Goal: Task Accomplishment & Management: Use online tool/utility

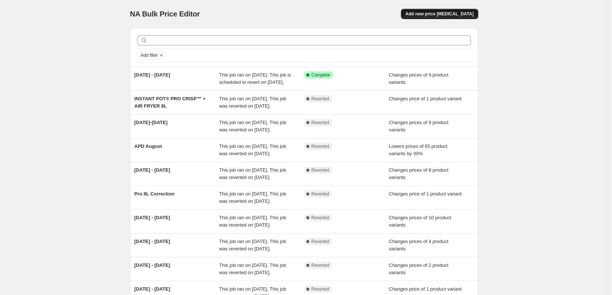
click at [438, 16] on span "Add new price [MEDICAL_DATA]" at bounding box center [439, 14] width 68 height 6
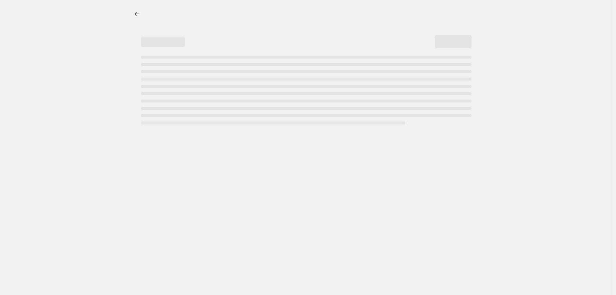
select select "percentage"
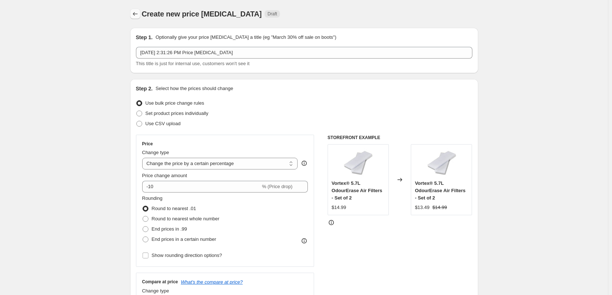
click at [137, 18] on button "Price change jobs" at bounding box center [135, 14] width 10 height 10
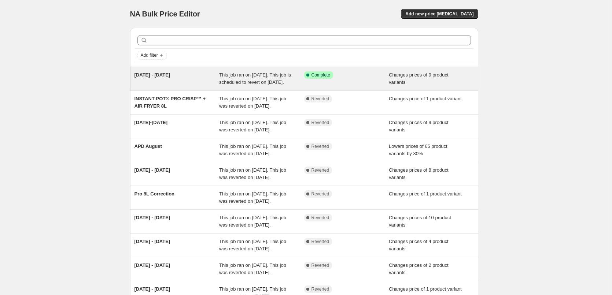
click at [226, 75] on span "This job ran on [DATE]. This job is scheduled to revert on [DATE]." at bounding box center [255, 78] width 72 height 13
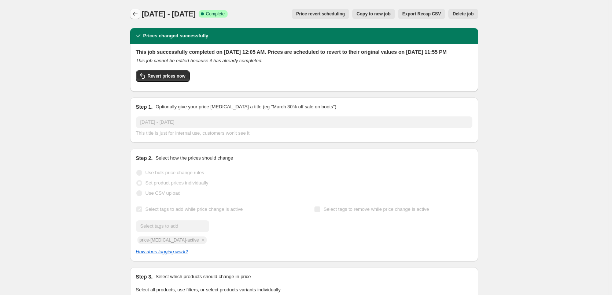
click at [136, 16] on icon "Price change jobs" at bounding box center [135, 13] width 7 height 7
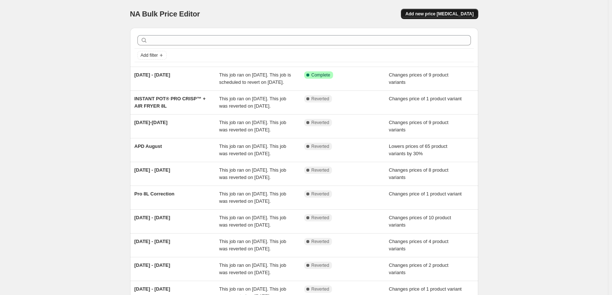
click at [429, 18] on button "Add new price [MEDICAL_DATA]" at bounding box center [439, 14] width 77 height 10
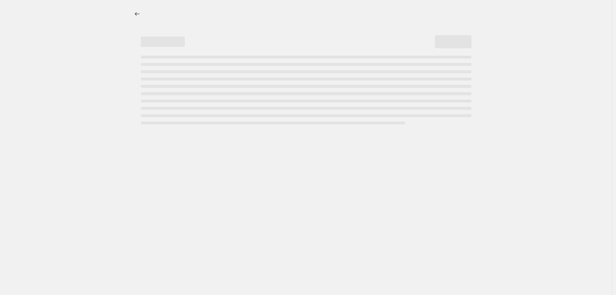
select select "percentage"
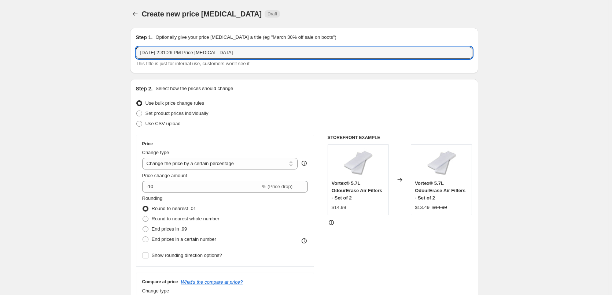
drag, startPoint x: 249, startPoint y: 56, endPoint x: 37, endPoint y: 51, distance: 212.3
type input "[DATE] - [DATE]"
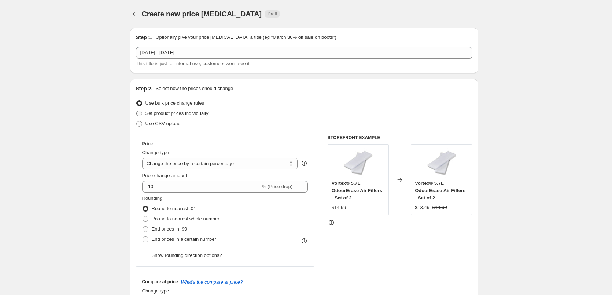
click at [183, 114] on span "Set product prices individually" at bounding box center [177, 113] width 63 height 5
click at [137, 111] on input "Set product prices individually" at bounding box center [136, 111] width 0 height 0
radio input "true"
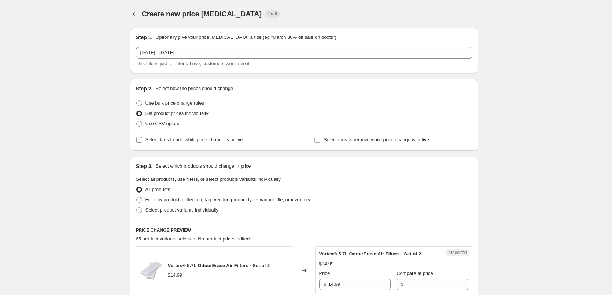
click at [142, 142] on input "Select tags to add while price change is active" at bounding box center [139, 140] width 6 height 6
checkbox input "true"
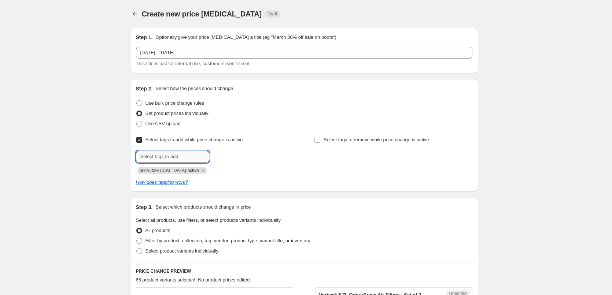
click at [173, 154] on input "text" at bounding box center [172, 157] width 73 height 12
type input "sale"
click at [232, 158] on span "sale" at bounding box center [229, 156] width 8 height 5
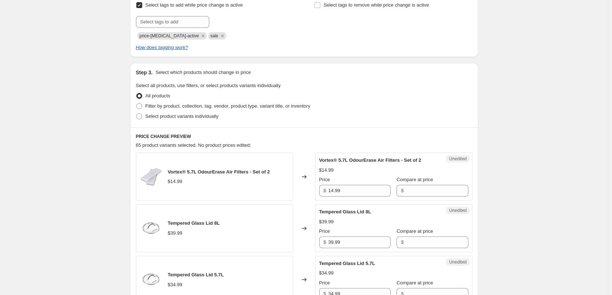
scroll to position [147, 0]
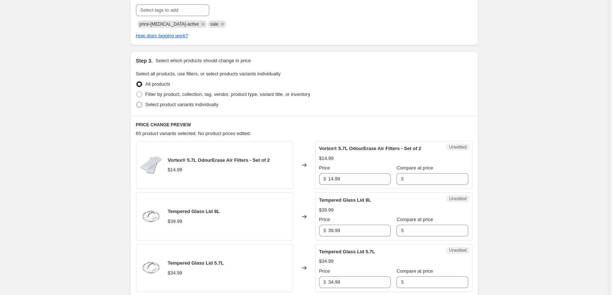
click at [142, 104] on span at bounding box center [139, 105] width 6 height 6
click at [137, 102] on input "Select product variants individually" at bounding box center [136, 102] width 0 height 0
radio input "true"
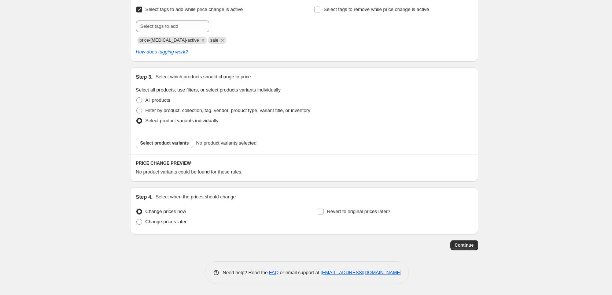
scroll to position [131, 0]
click at [175, 145] on span "Select product variants" at bounding box center [164, 143] width 49 height 6
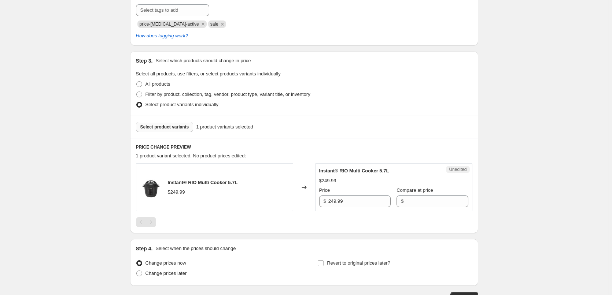
scroll to position [183, 0]
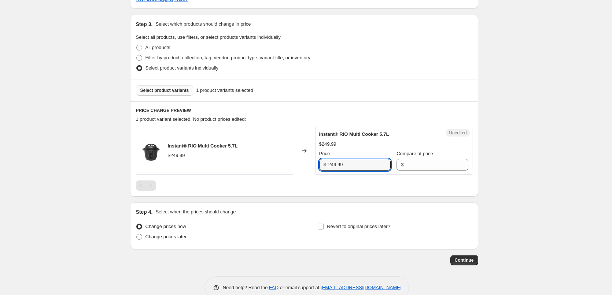
drag, startPoint x: 346, startPoint y: 164, endPoint x: 317, endPoint y: 165, distance: 29.3
click at [317, 165] on div "Unedited Instant® RIO Multi Cooker 5.7L $249.99 Price $ 249.99 Compare at price…" at bounding box center [393, 151] width 157 height 48
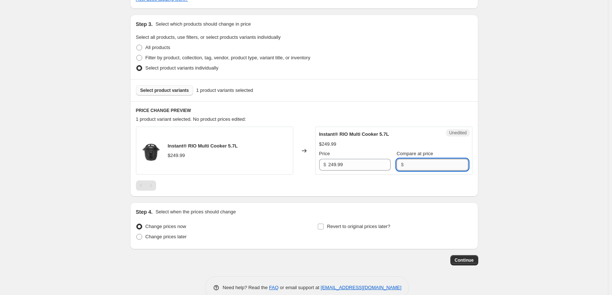
click at [428, 166] on input "Compare at price" at bounding box center [437, 165] width 62 height 12
paste input "249.99"
type input "249.99"
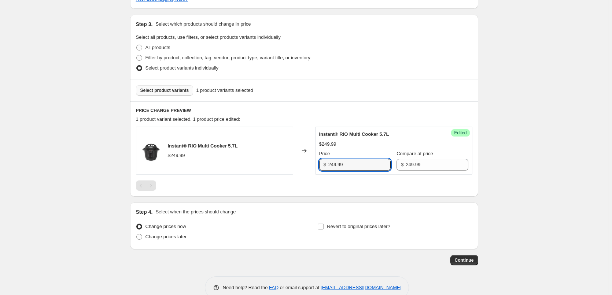
drag, startPoint x: 350, startPoint y: 162, endPoint x: 281, endPoint y: 151, distance: 69.9
click at [288, 157] on div "Instant® RIO Multi Cooker 5.7L $249.99 Changed to Success Edited Instant® RIO M…" at bounding box center [304, 151] width 337 height 48
type input "169"
click at [324, 228] on input "Revert to original prices later?" at bounding box center [321, 227] width 6 height 6
checkbox input "true"
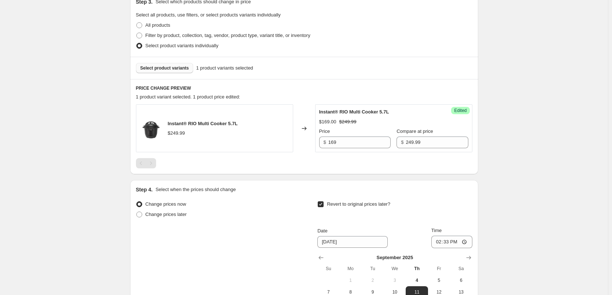
scroll to position [293, 0]
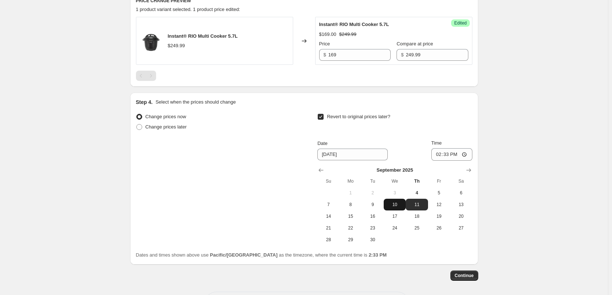
click at [401, 206] on span "10" at bounding box center [395, 205] width 16 height 6
type input "[DATE]"
click at [440, 154] on input "14:33" at bounding box center [451, 154] width 41 height 12
type input "23:55"
click at [461, 275] on span "Continue" at bounding box center [464, 276] width 19 height 6
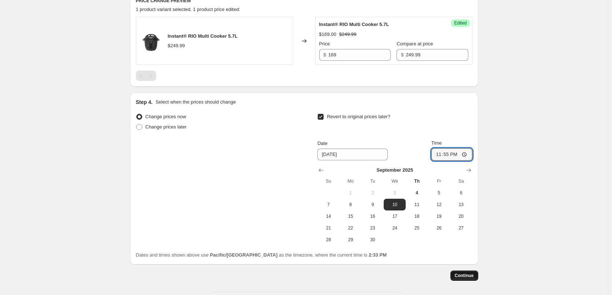
scroll to position [0, 0]
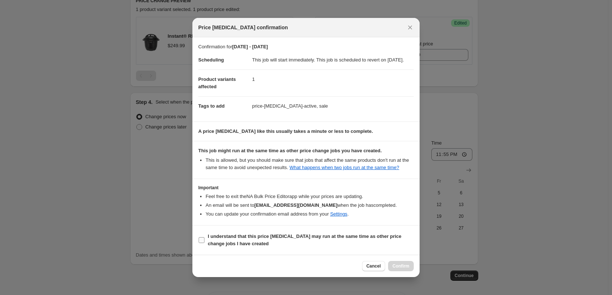
click at [205, 245] on label "I understand that this price [MEDICAL_DATA] may run at the same time as other p…" at bounding box center [306, 241] width 216 height 18
click at [205, 243] on input "I understand that this price [MEDICAL_DATA] may run at the same time as other p…" at bounding box center [202, 241] width 6 height 6
checkbox input "true"
click at [404, 269] on span "Confirm" at bounding box center [401, 267] width 17 height 6
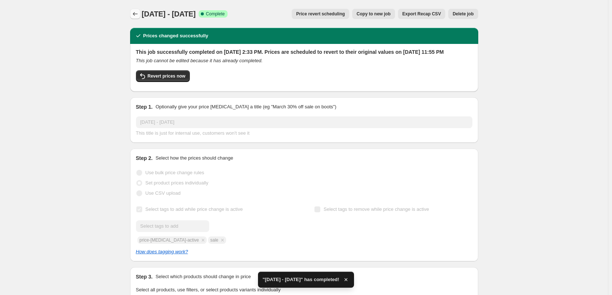
click at [137, 15] on icon "Price change jobs" at bounding box center [135, 13] width 7 height 7
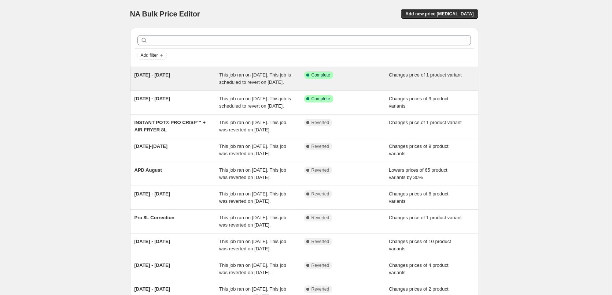
click at [237, 76] on span "This job ran on [DATE]. This job is scheduled to revert on [DATE]." at bounding box center [255, 78] width 72 height 13
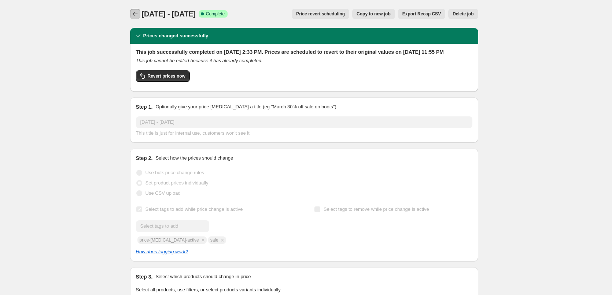
click at [133, 14] on icon "Price change jobs" at bounding box center [135, 13] width 7 height 7
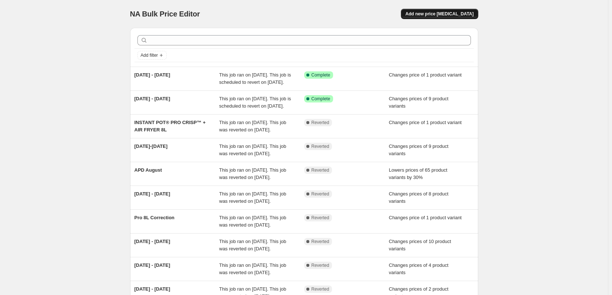
click at [460, 16] on span "Add new price [MEDICAL_DATA]" at bounding box center [439, 14] width 68 height 6
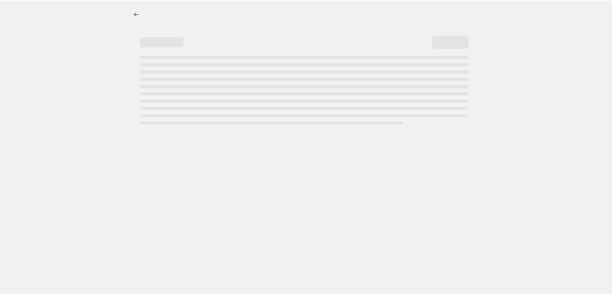
select select "percentage"
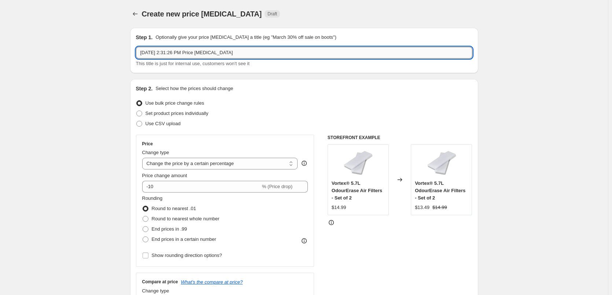
click at [172, 52] on input "[DATE] 2:31:26 PM Price [MEDICAL_DATA]" at bounding box center [304, 53] width 337 height 12
drag, startPoint x: 209, startPoint y: 52, endPoint x: 31, endPoint y: 43, distance: 178.4
type input "[DATE]-[DATE]"
click at [202, 116] on span "Set product prices individually" at bounding box center [177, 113] width 63 height 5
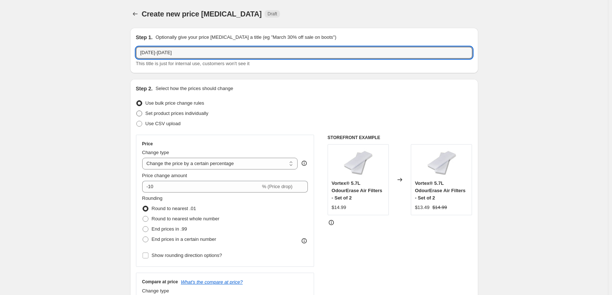
click at [137, 111] on input "Set product prices individually" at bounding box center [136, 111] width 0 height 0
radio input "true"
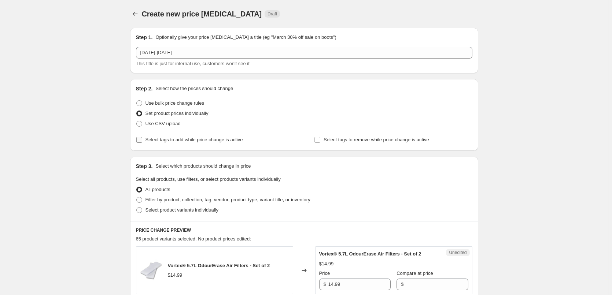
click at [208, 140] on span "Select tags to add while price change is active" at bounding box center [195, 139] width 98 height 5
click at [142, 140] on input "Select tags to add while price change is active" at bounding box center [139, 140] width 6 height 6
checkbox input "true"
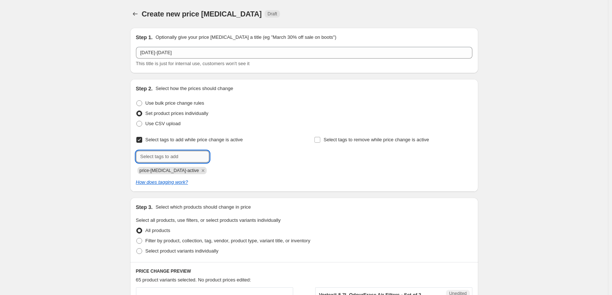
click at [189, 159] on input "text" at bounding box center [172, 157] width 73 height 12
type input "sale"
click at [234, 158] on span "sale" at bounding box center [229, 156] width 8 height 5
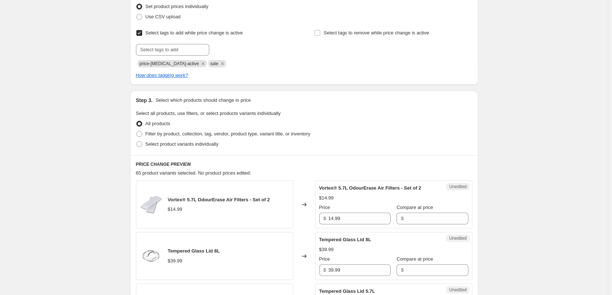
scroll to position [110, 0]
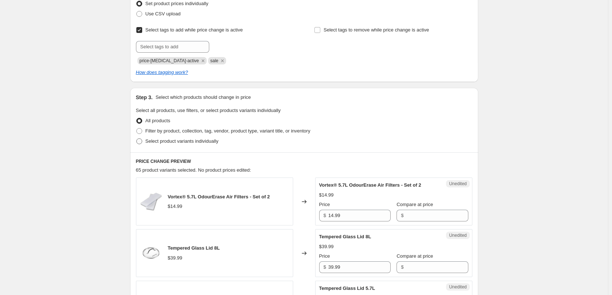
click at [215, 144] on span "Select product variants individually" at bounding box center [182, 141] width 73 height 7
click at [137, 139] on input "Select product variants individually" at bounding box center [136, 139] width 0 height 0
radio input "true"
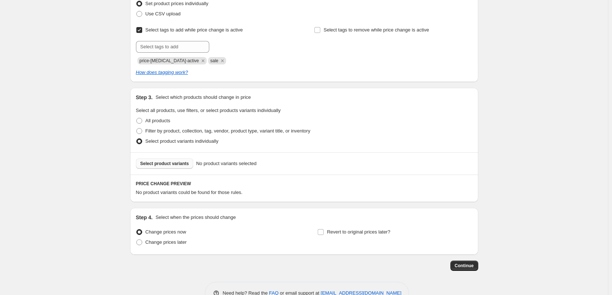
click at [171, 164] on span "Select product variants" at bounding box center [164, 164] width 49 height 6
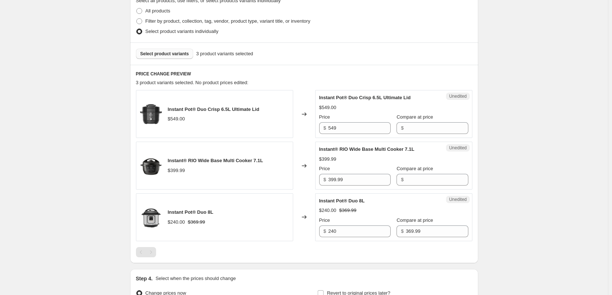
scroll to position [257, 0]
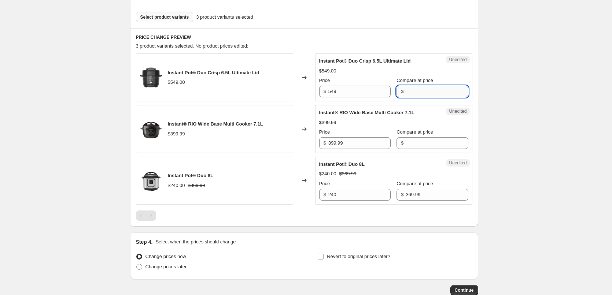
click at [406, 94] on input "Compare at price" at bounding box center [437, 92] width 62 height 12
type input "549.99"
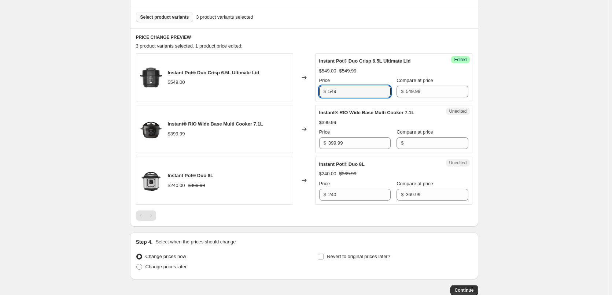
drag, startPoint x: 353, startPoint y: 92, endPoint x: 258, endPoint y: 84, distance: 95.3
click at [269, 89] on div "Instant Pot® Duo Crisp 6.5L Ultimate Lid $549.00 Changed to Success Edited Inst…" at bounding box center [304, 78] width 337 height 48
type input "249"
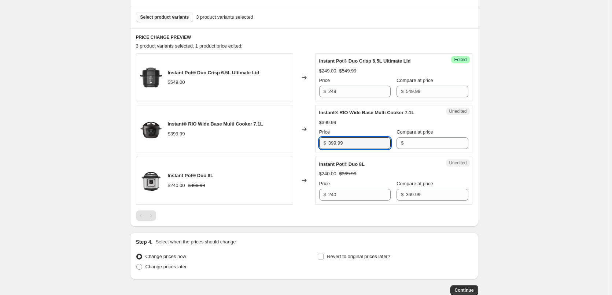
drag, startPoint x: 318, startPoint y: 140, endPoint x: 306, endPoint y: 139, distance: 12.1
click at [308, 139] on div "Instant® RIO Wide Base Multi Cooker 7.1L $399.99 Changed to Unedited Instant® R…" at bounding box center [304, 129] width 337 height 48
click at [429, 143] on input "Compare at price" at bounding box center [437, 143] width 62 height 12
paste input "399.99"
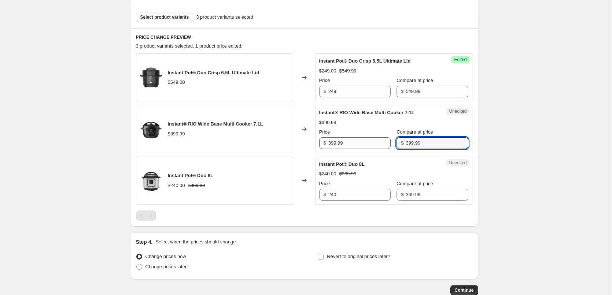
type input "399.99"
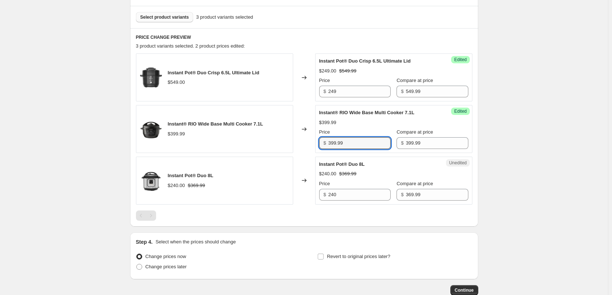
drag, startPoint x: 357, startPoint y: 142, endPoint x: 289, endPoint y: 144, distance: 67.8
click at [293, 141] on div "Instant® RIO Wide Base Multi Cooker 7.1L $399.99 Changed to Success Edited Inst…" at bounding box center [304, 129] width 337 height 48
type input "259"
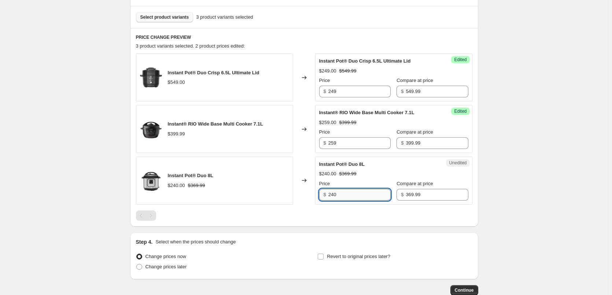
click at [343, 194] on input "240" at bounding box center [359, 195] width 62 height 12
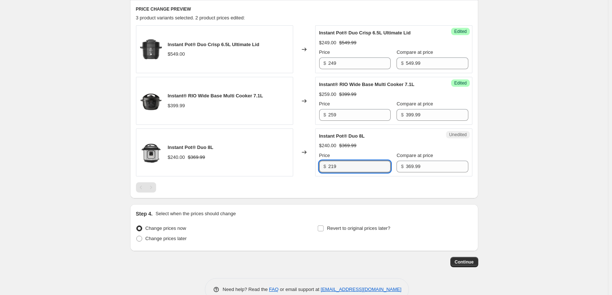
scroll to position [293, 0]
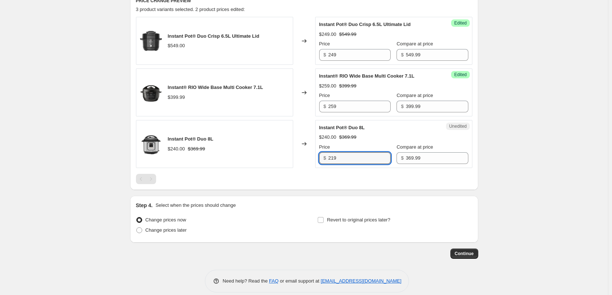
type input "219"
click at [319, 220] on div "Change prices now Change prices later Revert to original prices later?" at bounding box center [304, 226] width 337 height 22
click at [320, 221] on input "Revert to original prices later?" at bounding box center [321, 220] width 6 height 6
checkbox input "true"
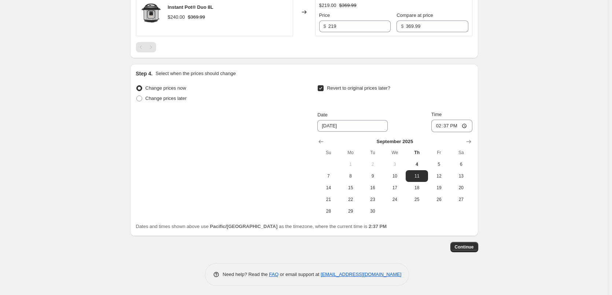
scroll to position [427, 0]
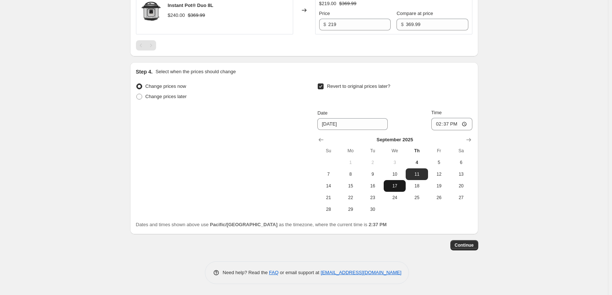
click at [399, 186] on span "17" at bounding box center [395, 186] width 16 height 6
type input "[DATE]"
click at [442, 127] on input "14:37" at bounding box center [451, 124] width 41 height 12
type input "23:59"
click at [470, 248] on span "Continue" at bounding box center [464, 246] width 19 height 6
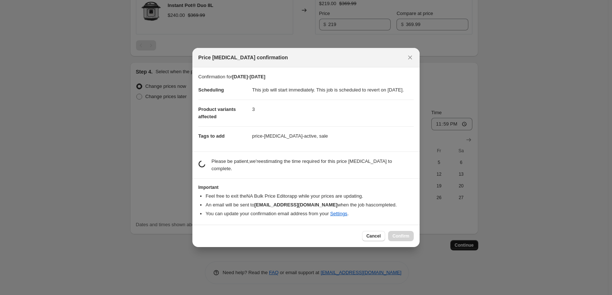
scroll to position [0, 0]
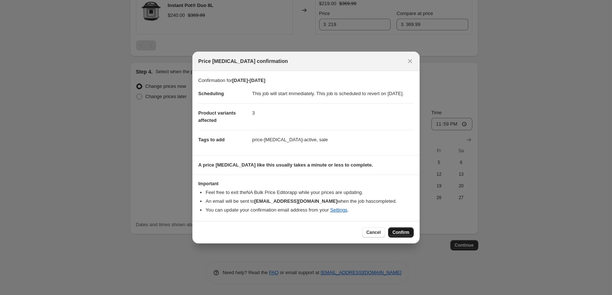
click at [402, 236] on span "Confirm" at bounding box center [401, 233] width 17 height 6
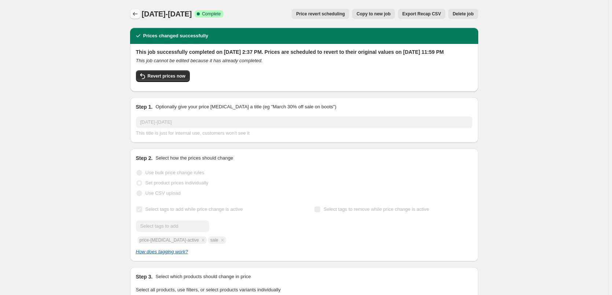
click at [135, 10] on button "Price change jobs" at bounding box center [135, 14] width 10 height 10
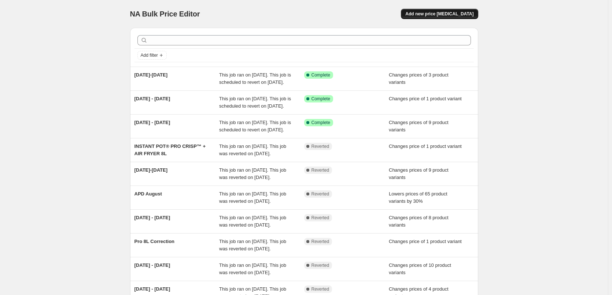
click at [476, 12] on button "Add new price [MEDICAL_DATA]" at bounding box center [439, 14] width 77 height 10
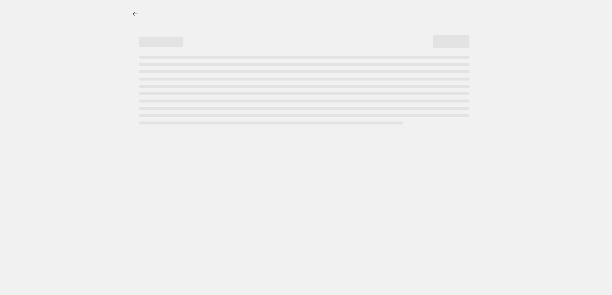
select select "percentage"
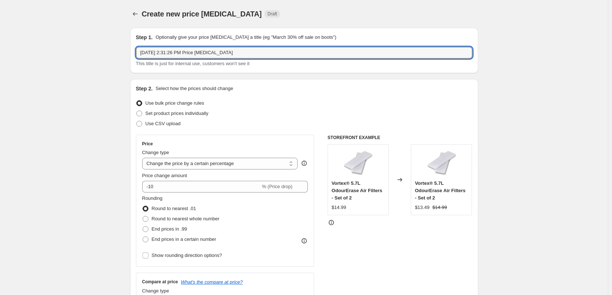
drag, startPoint x: 231, startPoint y: 55, endPoint x: 92, endPoint y: 49, distance: 138.3
type input "[DATE]-[DATE]"
click at [195, 116] on span "Set product prices individually" at bounding box center [177, 113] width 63 height 5
click at [137, 111] on input "Set product prices individually" at bounding box center [136, 111] width 0 height 0
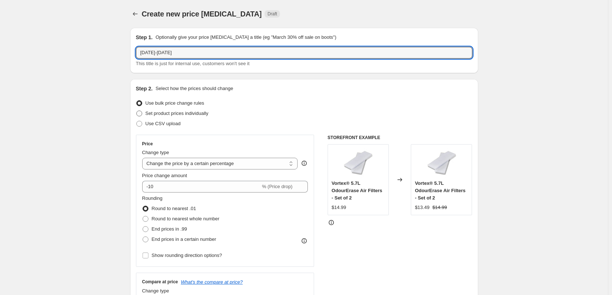
radio input "true"
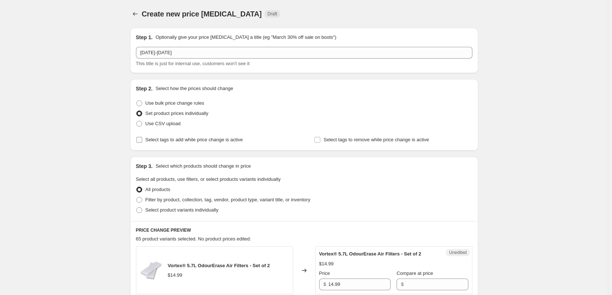
click at [141, 142] on input "Select tags to add while price change is active" at bounding box center [139, 140] width 6 height 6
checkbox input "true"
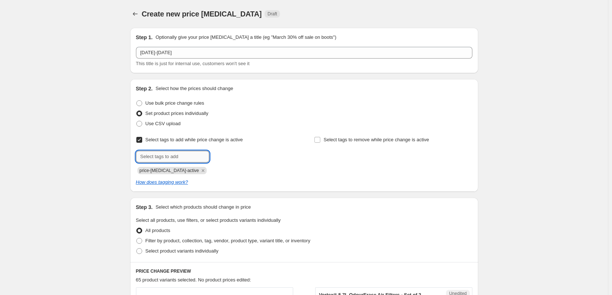
click at [164, 155] on input "text" at bounding box center [172, 157] width 73 height 12
type input "sale"
click at [224, 157] on b "Add" at bounding box center [220, 156] width 8 height 5
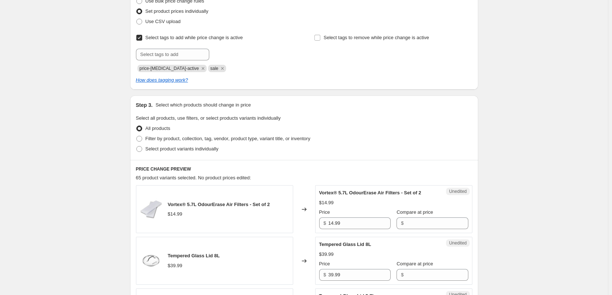
scroll to position [110, 0]
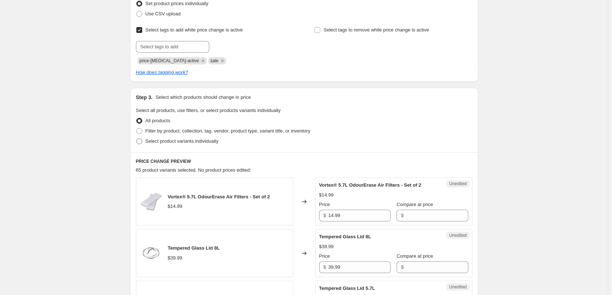
click at [212, 140] on span "Select product variants individually" at bounding box center [182, 141] width 73 height 5
click at [137, 139] on input "Select product variants individually" at bounding box center [136, 139] width 0 height 0
radio input "true"
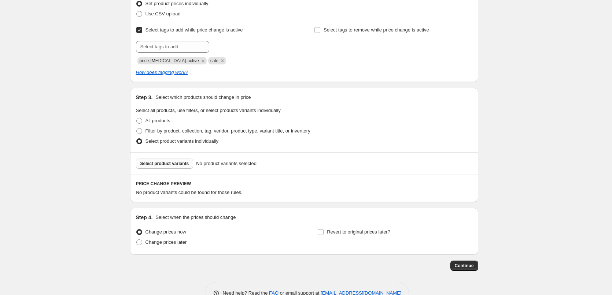
click at [179, 166] on span "Select product variants" at bounding box center [164, 164] width 49 height 6
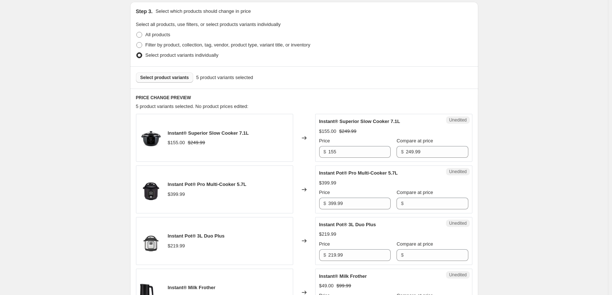
scroll to position [183, 0]
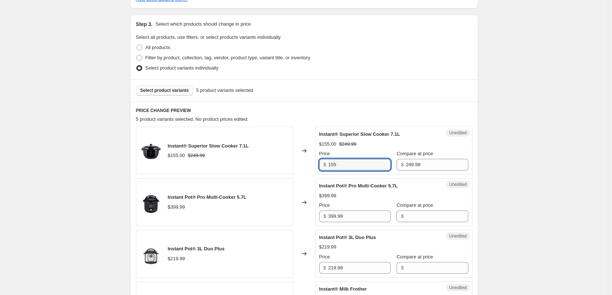
drag, startPoint x: 370, startPoint y: 162, endPoint x: 295, endPoint y: 163, distance: 74.8
click at [298, 163] on div "Instant® Superior Slow Cooker 7.1L $155.00 $249.99 Changed to Unedited Instant®…" at bounding box center [304, 151] width 337 height 48
type input "159"
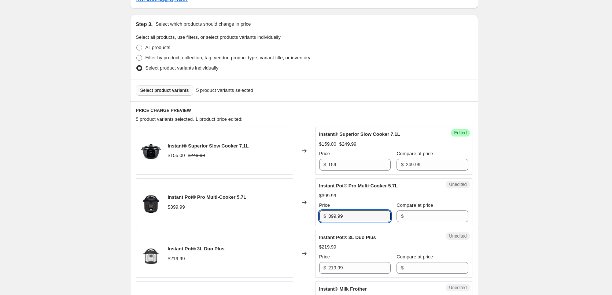
drag, startPoint x: 366, startPoint y: 215, endPoint x: 319, endPoint y: 216, distance: 47.7
click at [319, 216] on div "Unedited Instant Pot® Pro Multi-Cooker 5.7L $399.99 Price $ 399.99 Compare at p…" at bounding box center [393, 203] width 157 height 48
click at [407, 212] on input "Compare at price" at bounding box center [437, 217] width 62 height 12
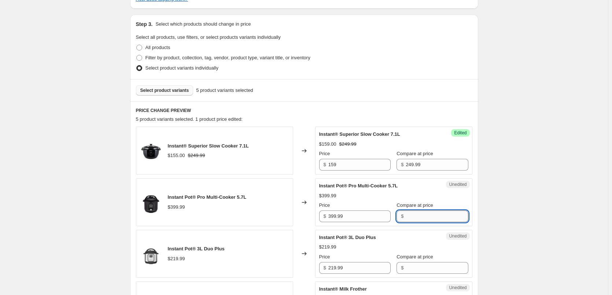
paste input "399.99"
type input "399.99"
drag, startPoint x: 332, startPoint y: 216, endPoint x: 297, endPoint y: 214, distance: 35.2
click at [297, 214] on div "Instant Pot® Pro Multi-Cooker 5.7L $399.99 Changed to Unedited Instant Pot® Pro…" at bounding box center [304, 203] width 337 height 48
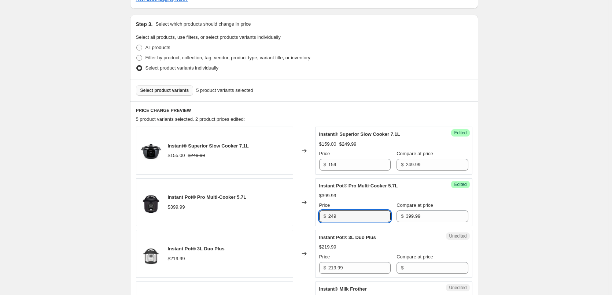
type input "249"
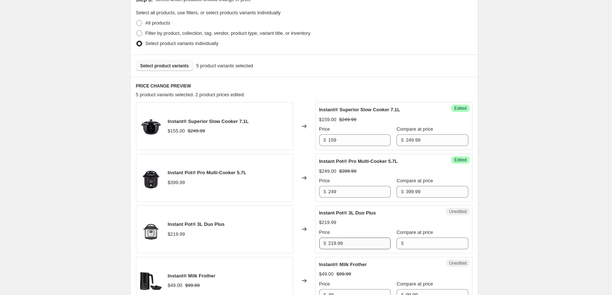
scroll to position [220, 0]
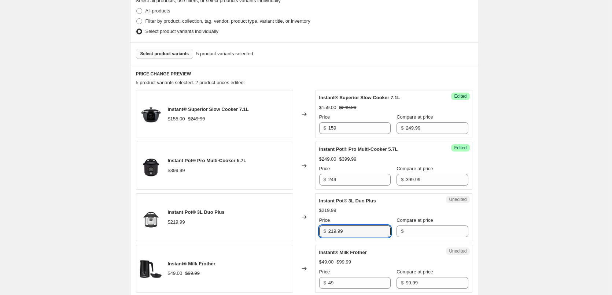
drag, startPoint x: 323, startPoint y: 232, endPoint x: 309, endPoint y: 233, distance: 13.2
click at [309, 233] on div "Instant Pot® 3L Duo Plus $219.99 Changed to Unedited Instant Pot® 3L Duo Plus $…" at bounding box center [304, 218] width 337 height 48
click at [433, 232] on input "Compare at price" at bounding box center [437, 232] width 62 height 12
paste input "219.99"
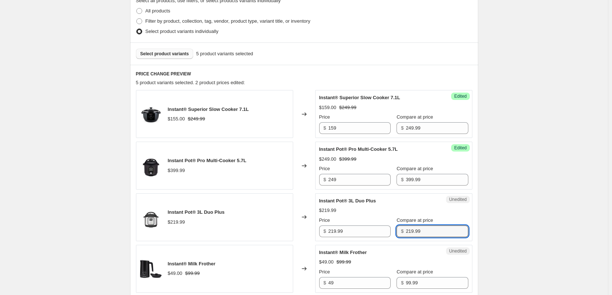
type input "219.99"
drag, startPoint x: 297, startPoint y: 232, endPoint x: 288, endPoint y: 232, distance: 8.4
click at [289, 231] on div "Instant Pot® 3L Duo Plus $219.99 Changed to Unedited Instant Pot® 3L Duo Plus $…" at bounding box center [304, 218] width 337 height 48
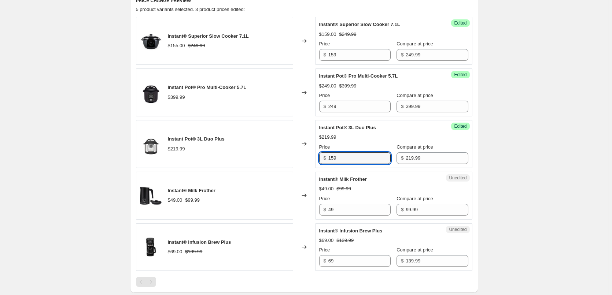
scroll to position [330, 0]
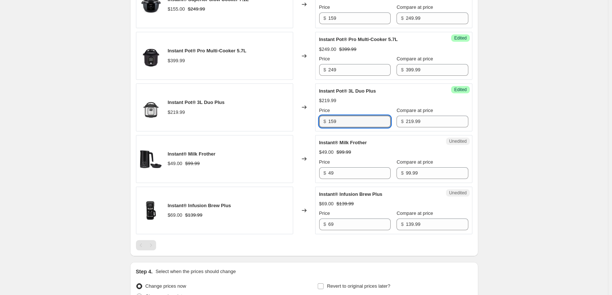
type input "159"
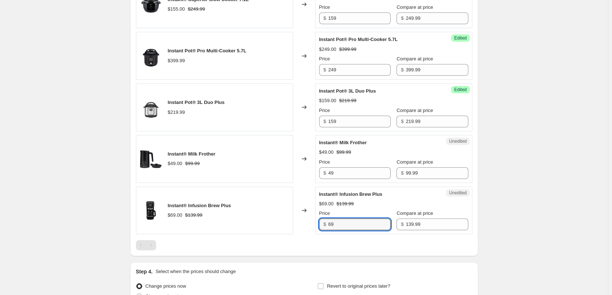
drag, startPoint x: 322, startPoint y: 226, endPoint x: 301, endPoint y: 226, distance: 20.2
click at [301, 226] on div "Instant® Infusion Brew Plus $69.00 $139.99 Changed to Unedited Instant® Infusio…" at bounding box center [304, 211] width 337 height 48
type input "79"
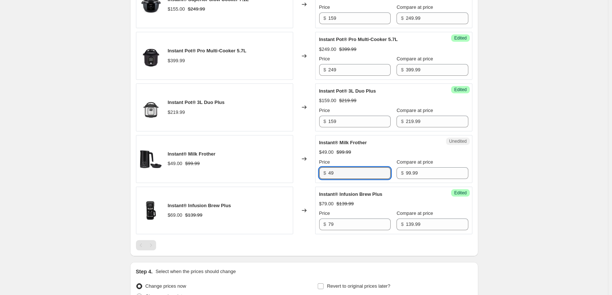
drag, startPoint x: 351, startPoint y: 173, endPoint x: 297, endPoint y: 173, distance: 53.9
click at [299, 173] on div "Instant® Milk Frother $49.00 $99.99 Changed to Unedited Instant® Milk Frother $…" at bounding box center [304, 159] width 337 height 48
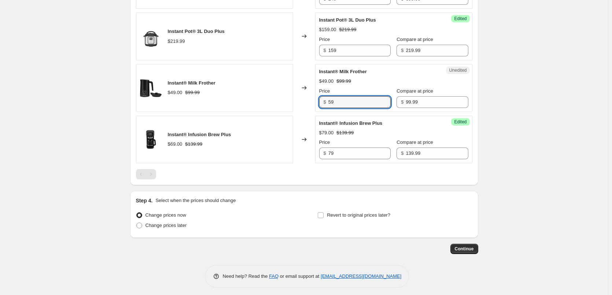
scroll to position [405, 0]
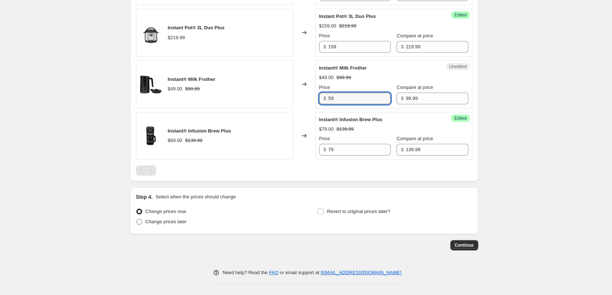
type input "59"
click at [153, 224] on span "Change prices later" at bounding box center [166, 221] width 41 height 5
click at [137, 220] on input "Change prices later" at bounding box center [136, 219] width 0 height 0
radio input "true"
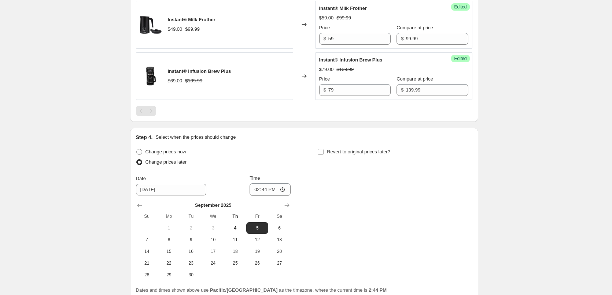
scroll to position [530, 0]
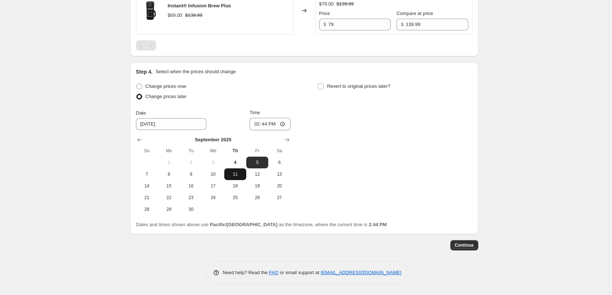
click at [242, 174] on span "11" at bounding box center [235, 175] width 16 height 6
type input "[DATE]"
click at [324, 87] on input "Revert to original prices later?" at bounding box center [321, 87] width 6 height 6
checkbox input "true"
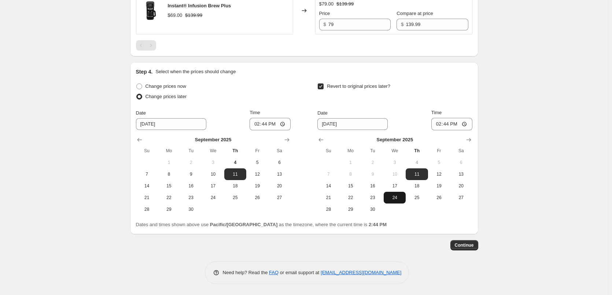
click at [397, 193] on button "24" at bounding box center [395, 198] width 22 height 12
type input "[DATE]"
click at [258, 127] on input "14:44" at bounding box center [270, 124] width 41 height 12
click at [438, 124] on input "14:44" at bounding box center [451, 124] width 41 height 12
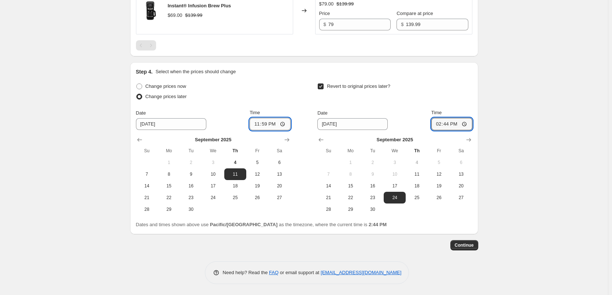
click at [260, 126] on input "23:59" at bounding box center [270, 124] width 41 height 12
type input "12:05"
click at [440, 126] on input "14:44" at bounding box center [451, 124] width 41 height 12
type input "23:59"
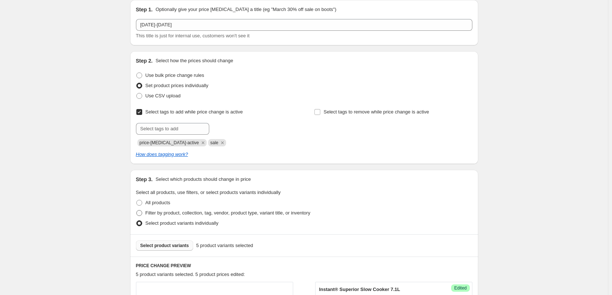
scroll to position [0, 0]
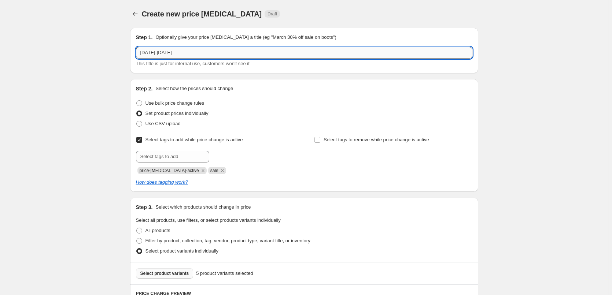
click at [153, 54] on input "[DATE]-[DATE]" at bounding box center [304, 53] width 337 height 12
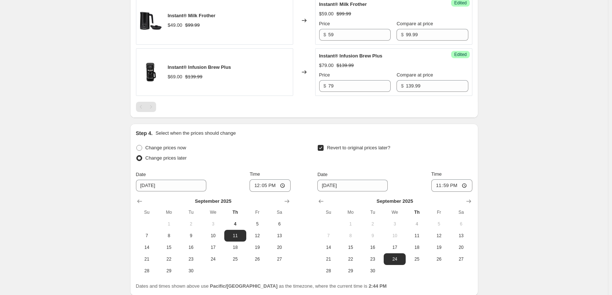
scroll to position [530, 0]
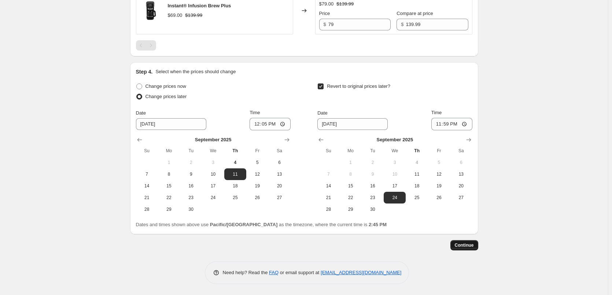
type input "[DATE]-[DATE]"
click at [471, 249] on span "Continue" at bounding box center [464, 246] width 19 height 6
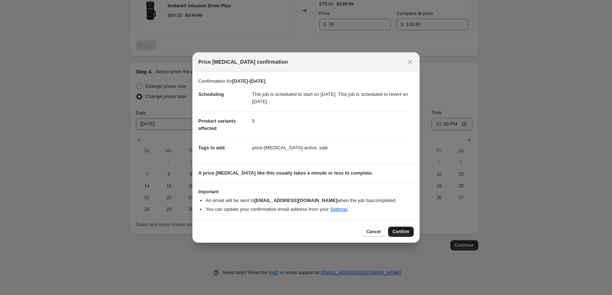
click at [408, 232] on span "Confirm" at bounding box center [401, 232] width 17 height 6
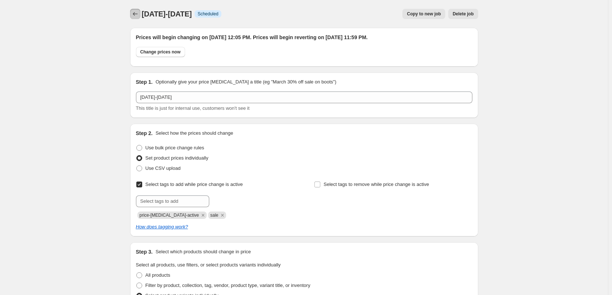
click at [136, 12] on icon "Price change jobs" at bounding box center [135, 13] width 7 height 7
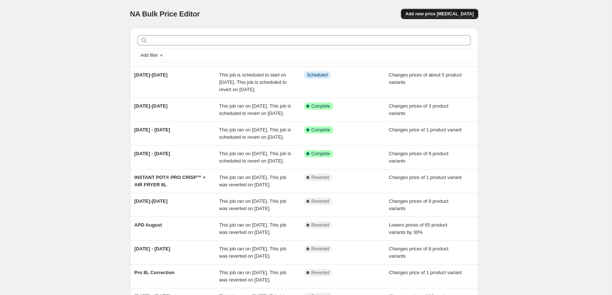
click at [441, 15] on span "Add new price [MEDICAL_DATA]" at bounding box center [439, 14] width 68 height 6
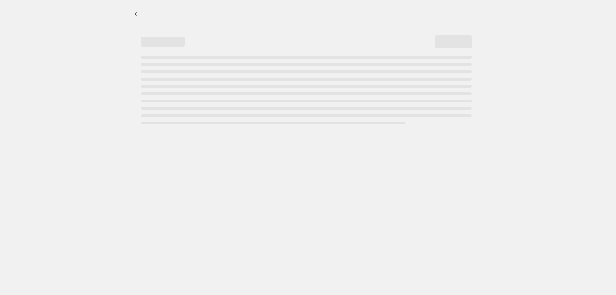
select select "percentage"
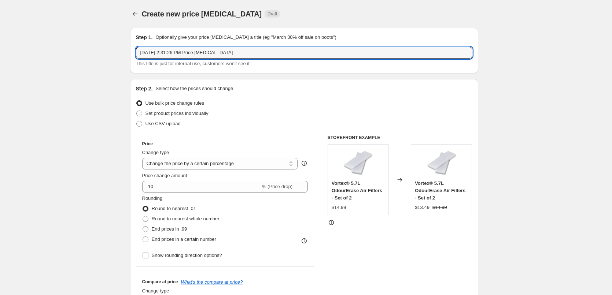
drag, startPoint x: 236, startPoint y: 55, endPoint x: 134, endPoint y: 65, distance: 102.7
click at [135, 64] on div "Step 1. Optionally give your price [MEDICAL_DATA] a title (eg "March 30% off sa…" at bounding box center [304, 50] width 348 height 45
type input "[DATE]-[DATE]"
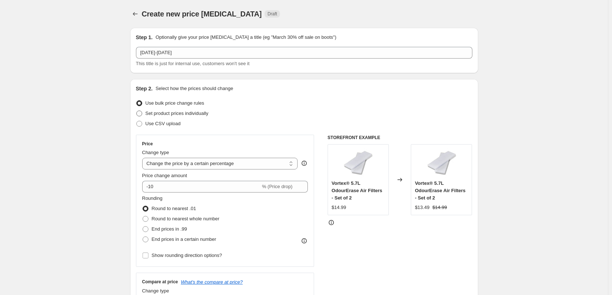
click at [201, 117] on span "Set product prices individually" at bounding box center [177, 113] width 63 height 7
click at [137, 111] on input "Set product prices individually" at bounding box center [136, 111] width 0 height 0
radio input "true"
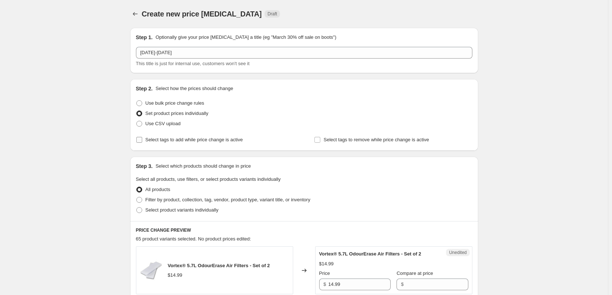
click at [225, 142] on span "Select tags to add while price change is active" at bounding box center [195, 139] width 98 height 5
click at [142, 142] on input "Select tags to add while price change is active" at bounding box center [139, 140] width 6 height 6
checkbox input "true"
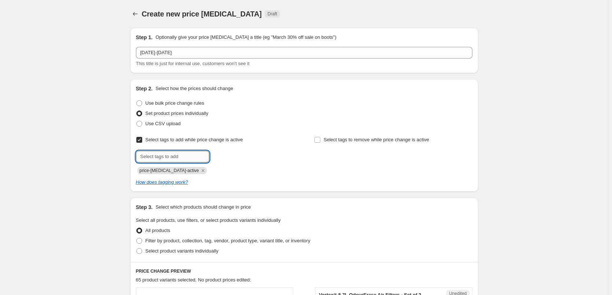
click at [198, 156] on input "text" at bounding box center [172, 157] width 73 height 12
type input "sale"
click at [233, 157] on span "sale" at bounding box center [229, 156] width 8 height 5
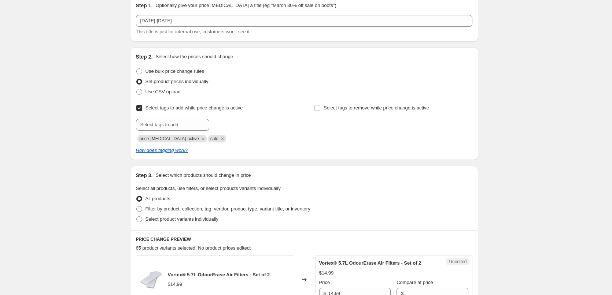
scroll to position [73, 0]
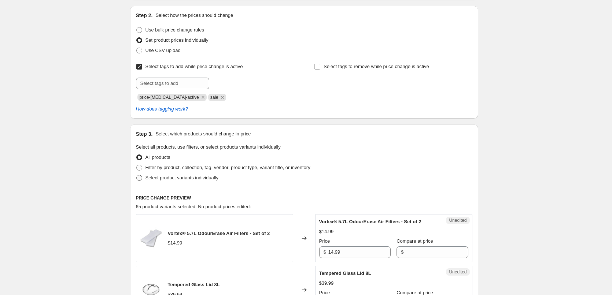
click at [207, 181] on span "Select product variants individually" at bounding box center [182, 177] width 73 height 7
click at [137, 176] on input "Select product variants individually" at bounding box center [136, 175] width 0 height 0
radio input "true"
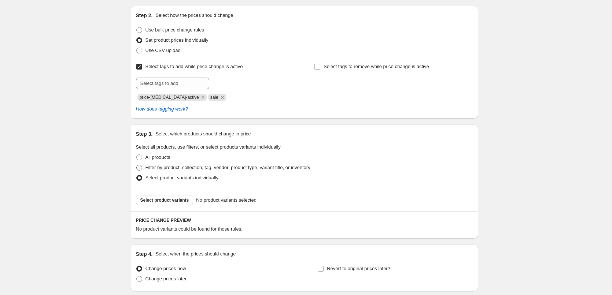
scroll to position [131, 0]
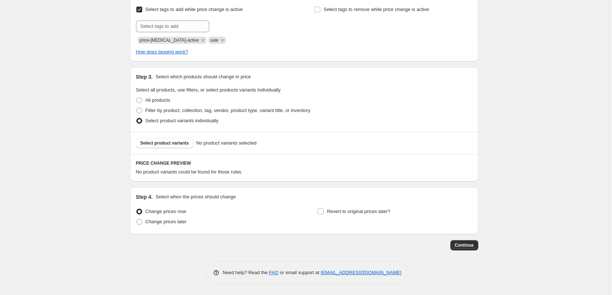
click at [179, 149] on div "Select product variants No product variants selected" at bounding box center [304, 143] width 348 height 22
click at [175, 145] on span "Select product variants" at bounding box center [164, 143] width 49 height 6
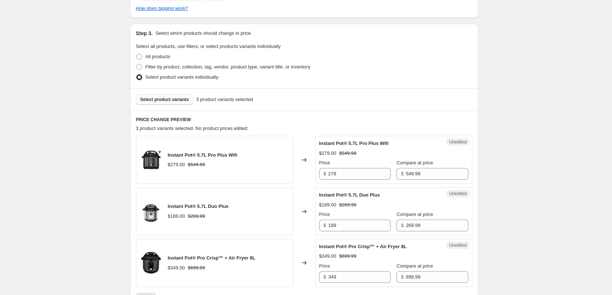
scroll to position [240, 0]
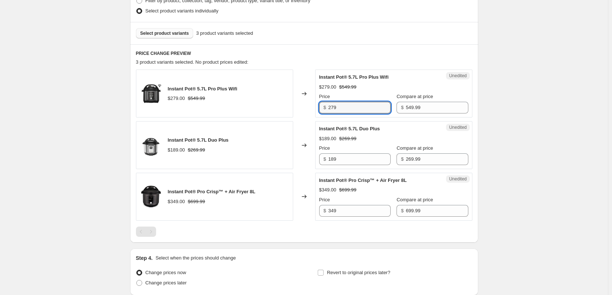
drag, startPoint x: 358, startPoint y: 111, endPoint x: 323, endPoint y: 110, distance: 34.8
click at [323, 110] on div "$ 279" at bounding box center [354, 108] width 71 height 12
type input "249"
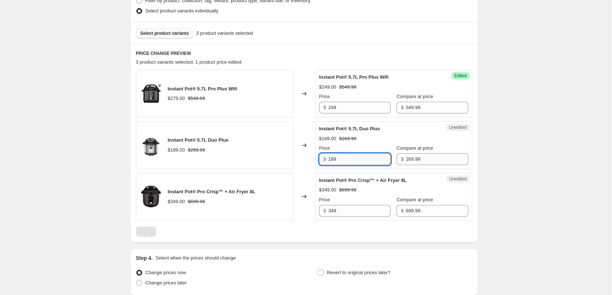
click at [363, 160] on input "189" at bounding box center [359, 160] width 62 height 12
click at [427, 161] on input "269.99" at bounding box center [437, 160] width 62 height 12
click at [170, 33] on span "Select product variants" at bounding box center [164, 33] width 49 height 6
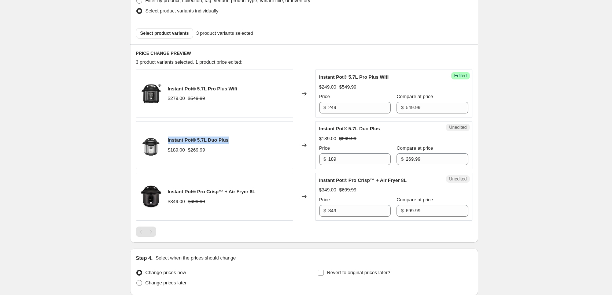
drag, startPoint x: 230, startPoint y: 140, endPoint x: 170, endPoint y: 140, distance: 60.5
click at [170, 140] on div "Instant Pot® 5.7L Duo Plus $189.00 $269.99" at bounding box center [214, 145] width 157 height 48
copy span "Instant Pot® 5.7L Duo Plus"
click at [179, 33] on span "Select product variants" at bounding box center [164, 33] width 49 height 6
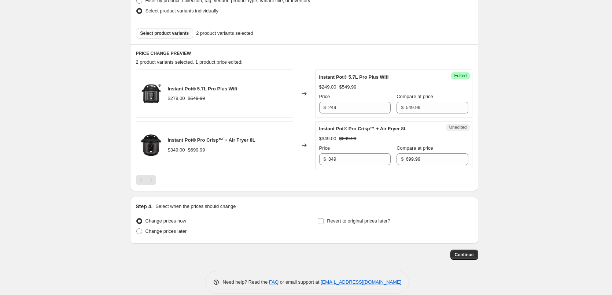
click at [176, 33] on span "Select product variants" at bounding box center [164, 33] width 49 height 6
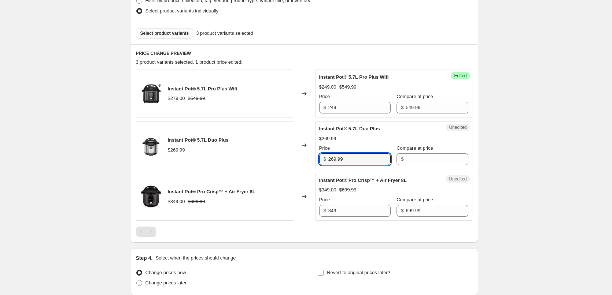
click at [328, 160] on div "$ 269.99" at bounding box center [354, 160] width 71 height 12
click at [411, 162] on input "Compare at price" at bounding box center [437, 160] width 62 height 12
paste input "269.99"
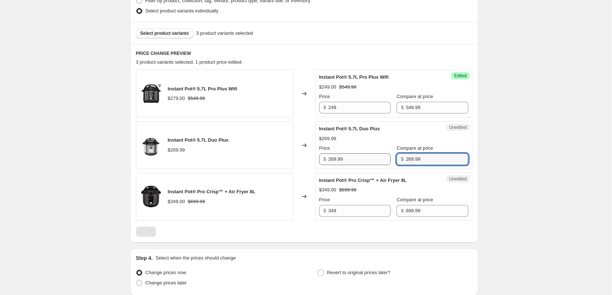
type input "269.99"
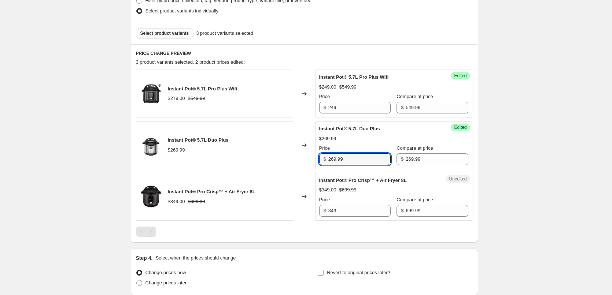
drag, startPoint x: 354, startPoint y: 159, endPoint x: 311, endPoint y: 158, distance: 43.6
click at [311, 158] on div "Instant Pot® 5.7L Duo Plus $269.99 Changed to Success Edited Instant Pot® 5.7L …" at bounding box center [304, 145] width 337 height 48
click at [359, 162] on input "269.99" at bounding box center [359, 160] width 62 height 12
type input "189"
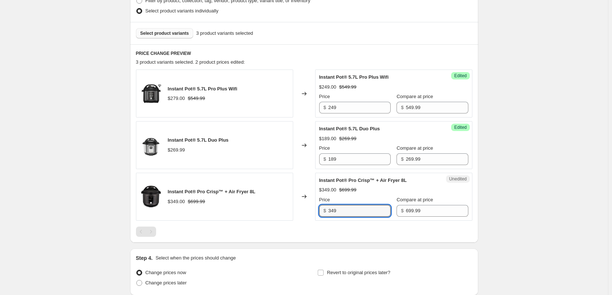
drag, startPoint x: 354, startPoint y: 214, endPoint x: 297, endPoint y: 213, distance: 57.2
click at [298, 215] on div "Instant Pot® Pro Crisp™ + Air Fryer 8L $349.00 $699.99 Changed to Unedited Inst…" at bounding box center [304, 197] width 337 height 48
type input "299"
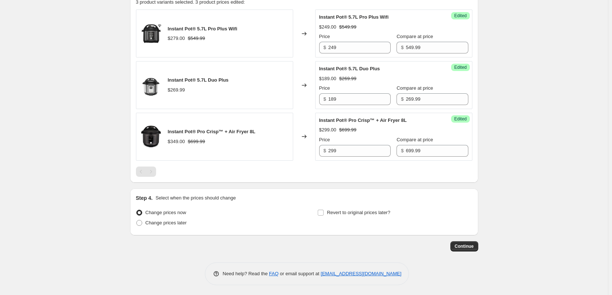
scroll to position [302, 0]
click at [180, 223] on span "Change prices later" at bounding box center [166, 221] width 41 height 5
click at [137, 220] on input "Change prices later" at bounding box center [136, 219] width 0 height 0
radio input "true"
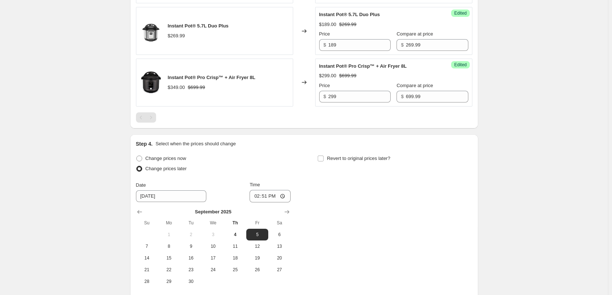
scroll to position [412, 0]
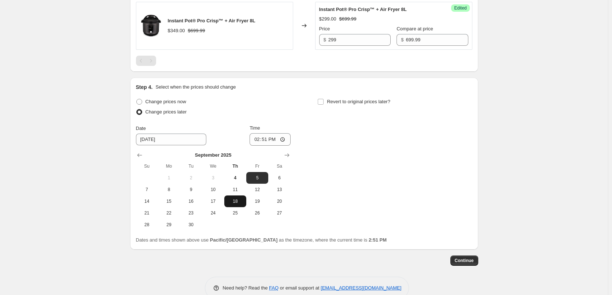
click at [233, 202] on span "18" at bounding box center [235, 202] width 16 height 6
type input "[DATE]"
click at [260, 141] on input "14:51" at bounding box center [270, 139] width 41 height 12
type input "00:05"
click at [322, 101] on input "Revert to original prices later?" at bounding box center [321, 102] width 6 height 6
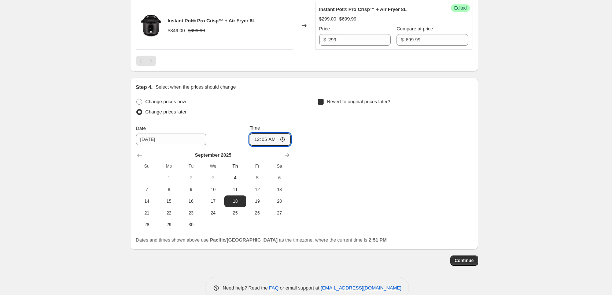
checkbox input "true"
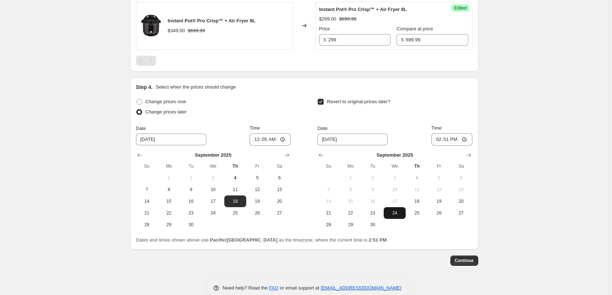
click at [401, 214] on span "24" at bounding box center [395, 213] width 16 height 6
type input "[DATE]"
click at [441, 139] on input "14:51" at bounding box center [451, 139] width 41 height 12
type input "23:55"
click at [477, 258] on button "Continue" at bounding box center [465, 261] width 28 height 10
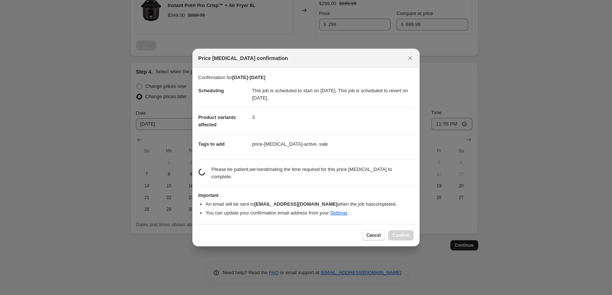
scroll to position [0, 0]
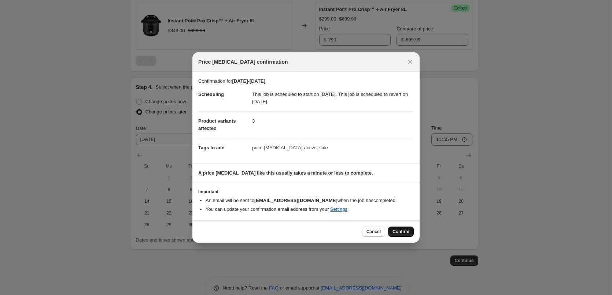
click at [411, 232] on button "Confirm" at bounding box center [401, 232] width 26 height 10
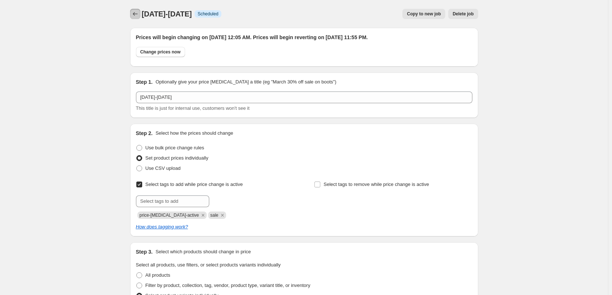
click at [139, 11] on icon "Price change jobs" at bounding box center [135, 13] width 7 height 7
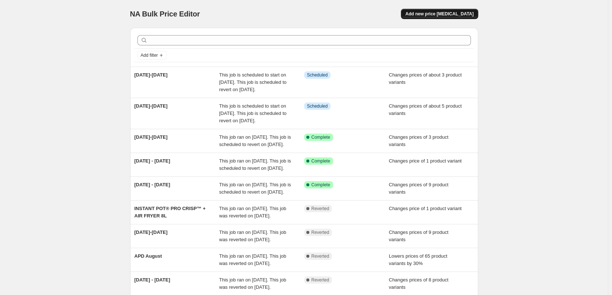
click at [438, 11] on button "Add new price [MEDICAL_DATA]" at bounding box center [439, 14] width 77 height 10
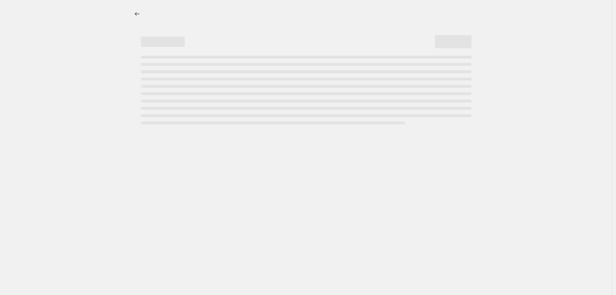
select select "percentage"
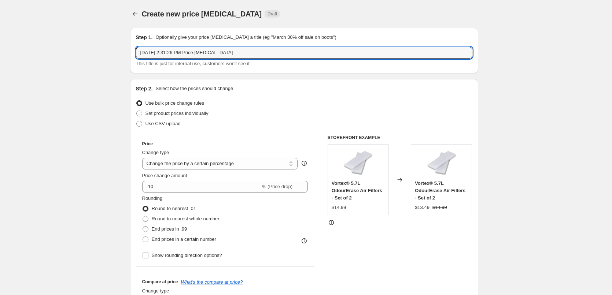
drag, startPoint x: 235, startPoint y: 51, endPoint x: 102, endPoint y: 53, distance: 133.4
type input "[DATE] - [DATE]"
click at [184, 111] on span "Set product prices individually" at bounding box center [177, 113] width 63 height 5
click at [137, 111] on input "Set product prices individually" at bounding box center [136, 111] width 0 height 0
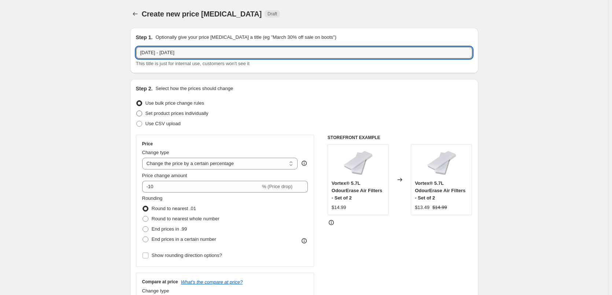
radio input "true"
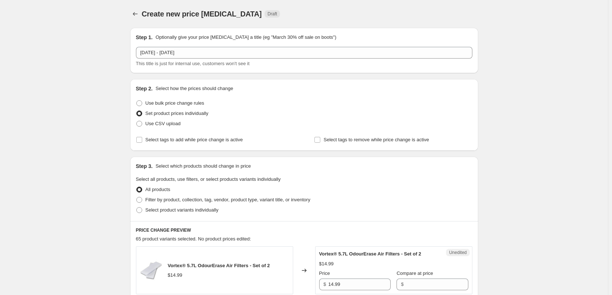
scroll to position [37, 0]
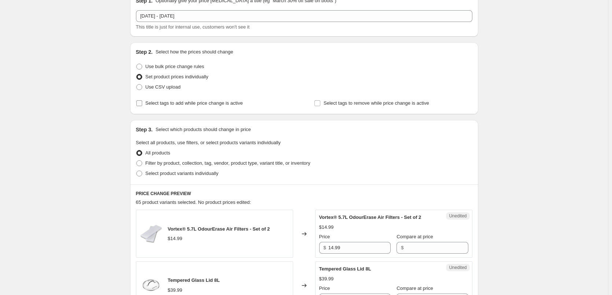
click at [223, 107] on label "Select tags to add while price change is active" at bounding box center [189, 103] width 107 height 10
click at [142, 106] on input "Select tags to add while price change is active" at bounding box center [139, 103] width 6 height 6
checkbox input "true"
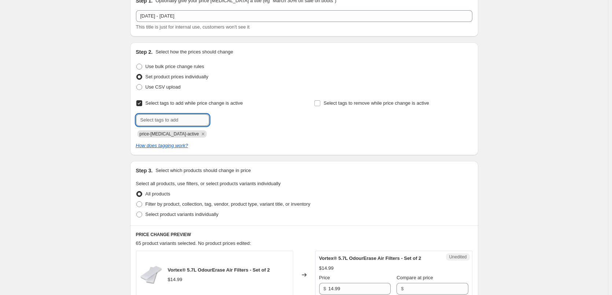
click at [197, 120] on input "text" at bounding box center [172, 120] width 73 height 12
type input "sale"
click at [234, 122] on span "sale" at bounding box center [229, 119] width 8 height 5
click at [170, 214] on span "Select product variants individually" at bounding box center [182, 214] width 73 height 5
click at [137, 212] on input "Select product variants individually" at bounding box center [136, 212] width 0 height 0
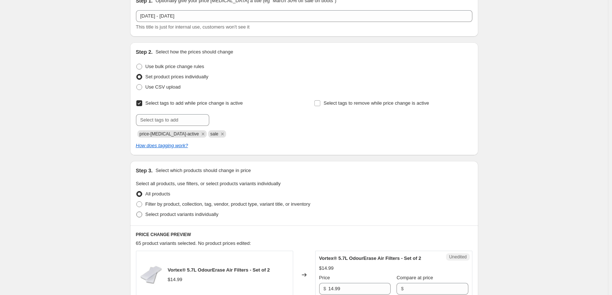
radio input "true"
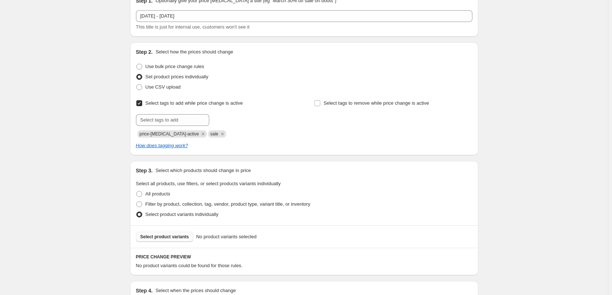
click at [177, 238] on span "Select product variants" at bounding box center [164, 237] width 49 height 6
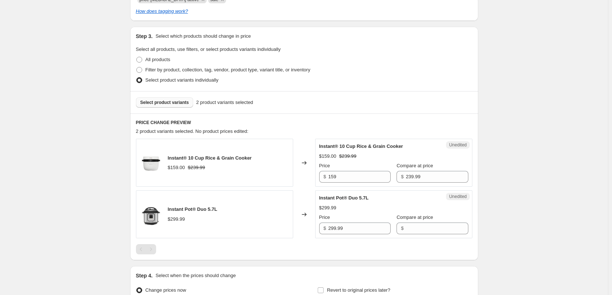
scroll to position [183, 0]
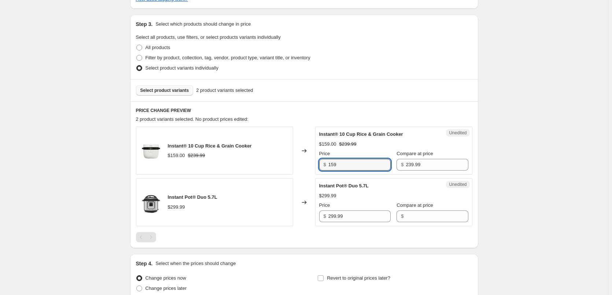
drag, startPoint x: 354, startPoint y: 168, endPoint x: 309, endPoint y: 167, distance: 44.4
click at [311, 166] on div "Instant® 10 Cup Rice & Grain Cooker $159.00 $239.99 Changed to Unedited Instant…" at bounding box center [304, 151] width 337 height 48
type input "139"
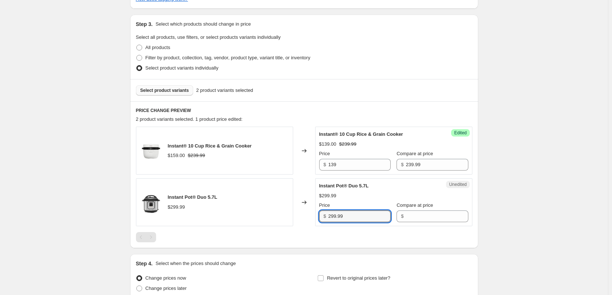
drag, startPoint x: 349, startPoint y: 217, endPoint x: 317, endPoint y: 214, distance: 32.4
click at [317, 214] on div "Unedited Instant Pot® Duo 5.7L $299.99 Price $ 299.99 Compare at price $" at bounding box center [393, 203] width 157 height 48
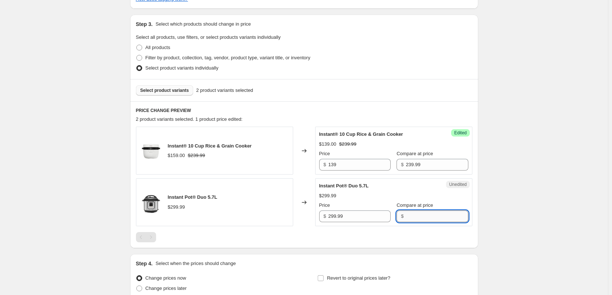
click at [434, 218] on input "Compare at price" at bounding box center [437, 217] width 62 height 12
paste input "299.99"
type input "299.99"
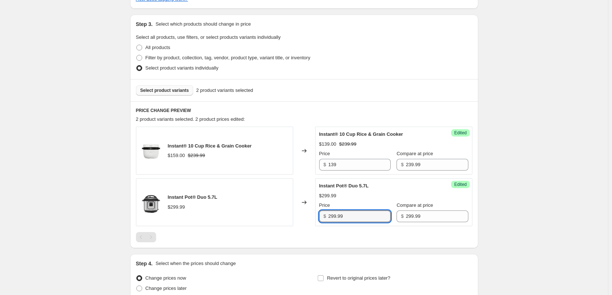
drag, startPoint x: 353, startPoint y: 217, endPoint x: 305, endPoint y: 217, distance: 48.4
click at [305, 217] on div "Instant Pot® Duo 5.7L $299.99 Changed to Success Edited Instant Pot® Duo 5.7L $…" at bounding box center [304, 203] width 337 height 48
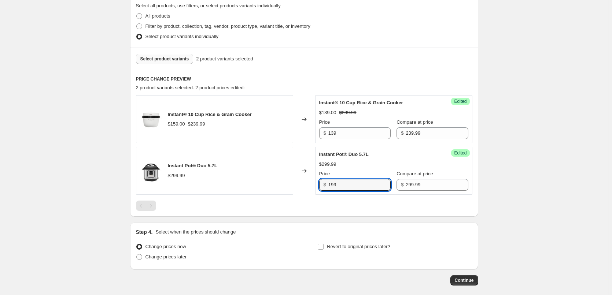
scroll to position [250, 0]
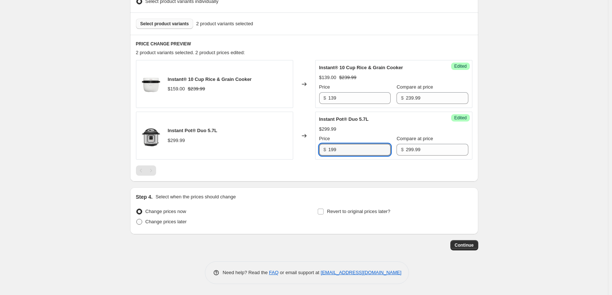
type input "199"
click at [156, 221] on span "Change prices later" at bounding box center [166, 221] width 41 height 5
click at [137, 220] on input "Change prices later" at bounding box center [136, 219] width 0 height 0
radio input "true"
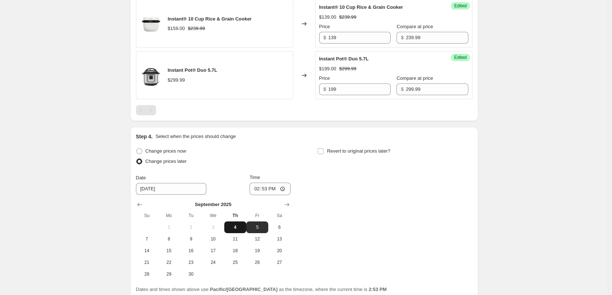
scroll to position [323, 0]
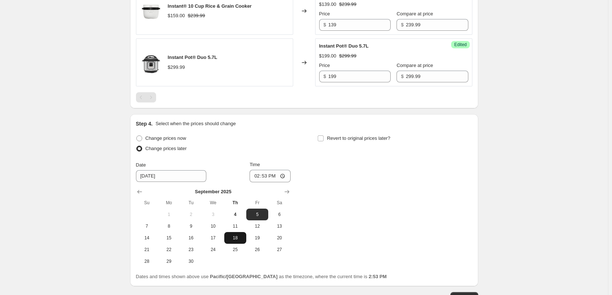
click at [241, 238] on span "18" at bounding box center [235, 238] width 16 height 6
type input "[DATE]"
click at [261, 179] on input "14:53" at bounding box center [270, 176] width 41 height 12
type input "00:05"
click at [324, 136] on input "Revert to original prices later?" at bounding box center [321, 139] width 6 height 6
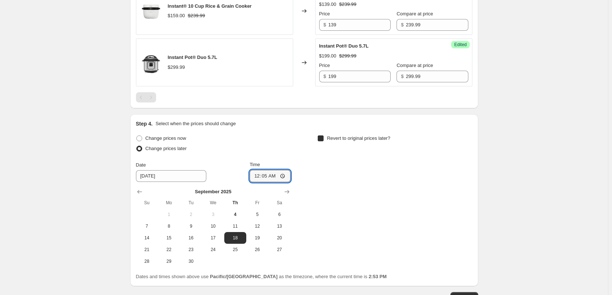
checkbox input "true"
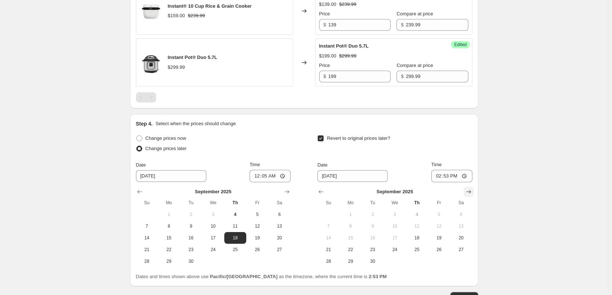
click at [471, 192] on icon "Show next month, October 2025" at bounding box center [468, 191] width 7 height 7
click at [402, 213] on span "1" at bounding box center [395, 215] width 16 height 6
type input "[DATE]"
click at [440, 177] on input "14:53" at bounding box center [451, 176] width 41 height 12
type input "23:55"
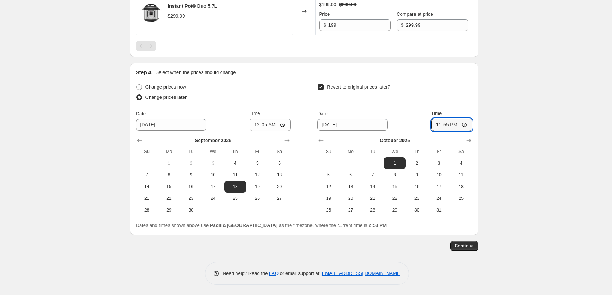
scroll to position [375, 0]
click at [463, 248] on span "Continue" at bounding box center [464, 246] width 19 height 6
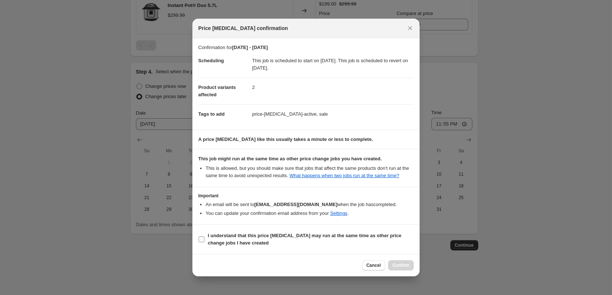
click at [205, 239] on label "I understand that this price [MEDICAL_DATA] may run at the same time as other p…" at bounding box center [306, 240] width 216 height 18
click at [205, 239] on input "I understand that this price [MEDICAL_DATA] may run at the same time as other p…" at bounding box center [202, 240] width 6 height 6
checkbox input "true"
click at [410, 268] on button "Confirm" at bounding box center [401, 266] width 26 height 10
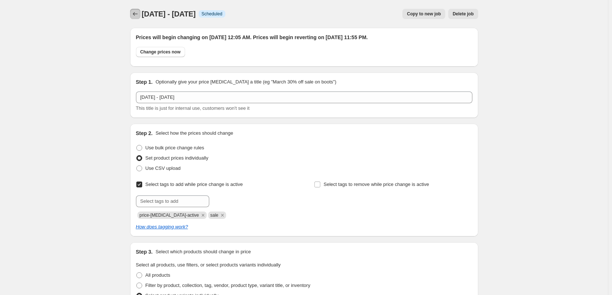
click at [137, 11] on icon "Price change jobs" at bounding box center [135, 13] width 7 height 7
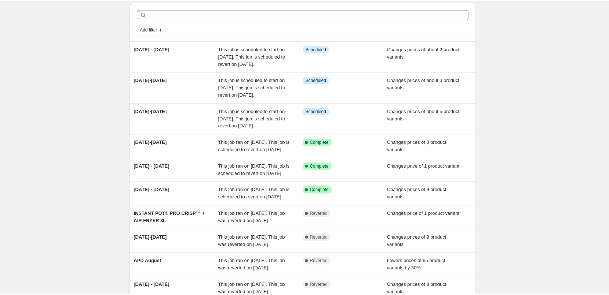
scroll to position [37, 0]
